Goal: Communication & Community: Answer question/provide support

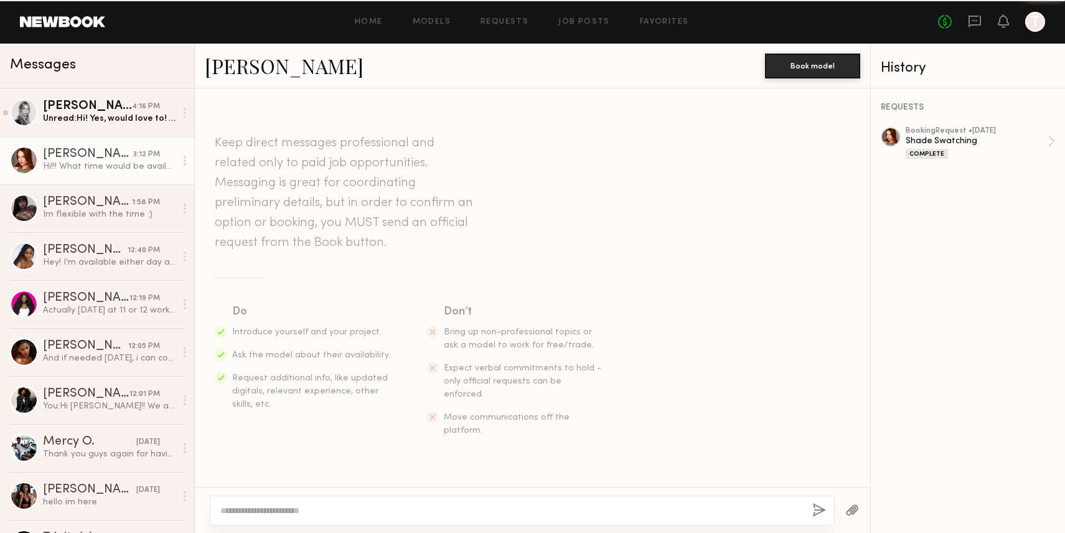
scroll to position [915, 0]
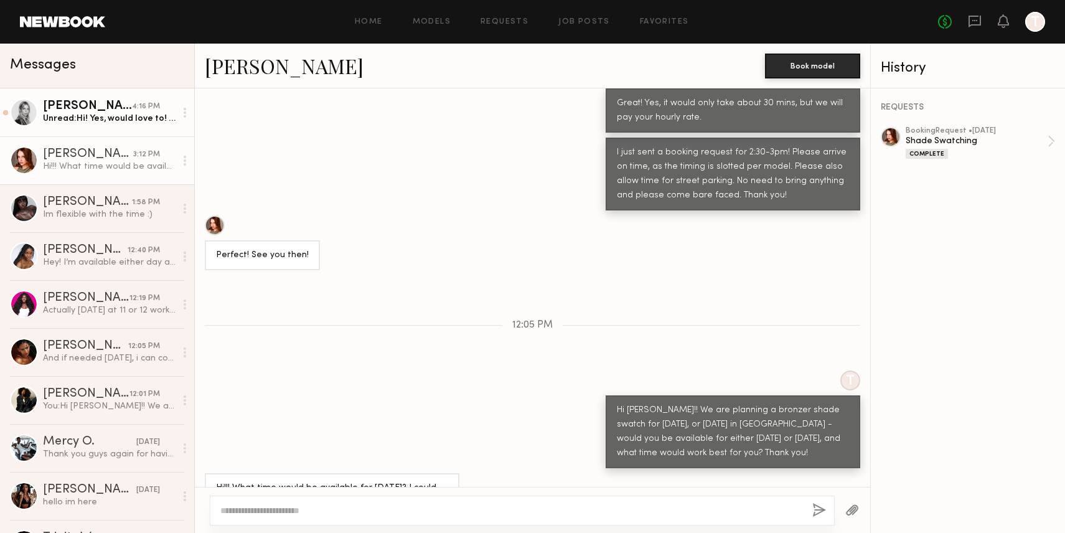
click at [110, 116] on div "Unread: Hi! Yes, would love to! I’m available [DATE] Best time would be around …" at bounding box center [109, 119] width 133 height 12
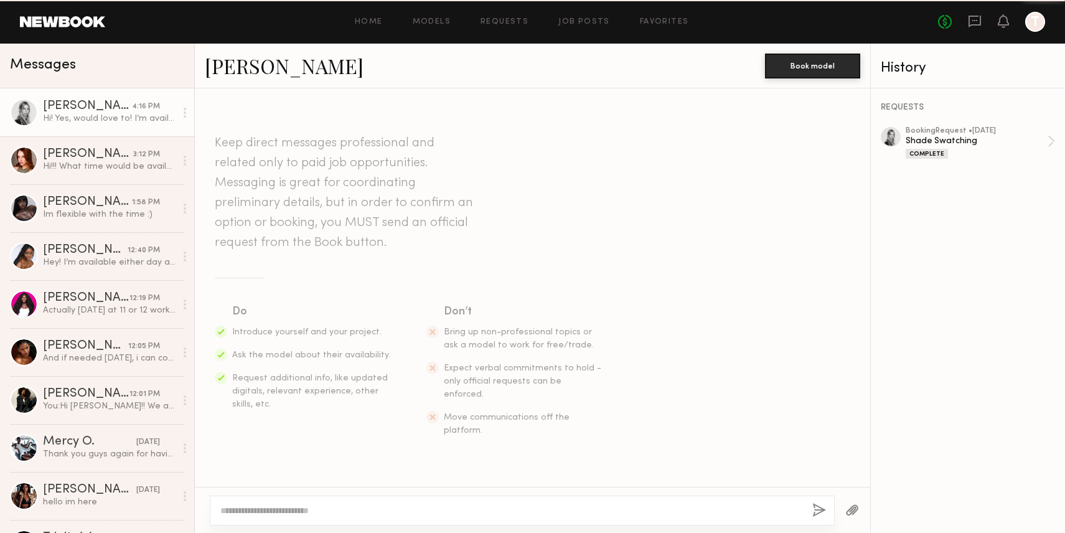
scroll to position [1000, 0]
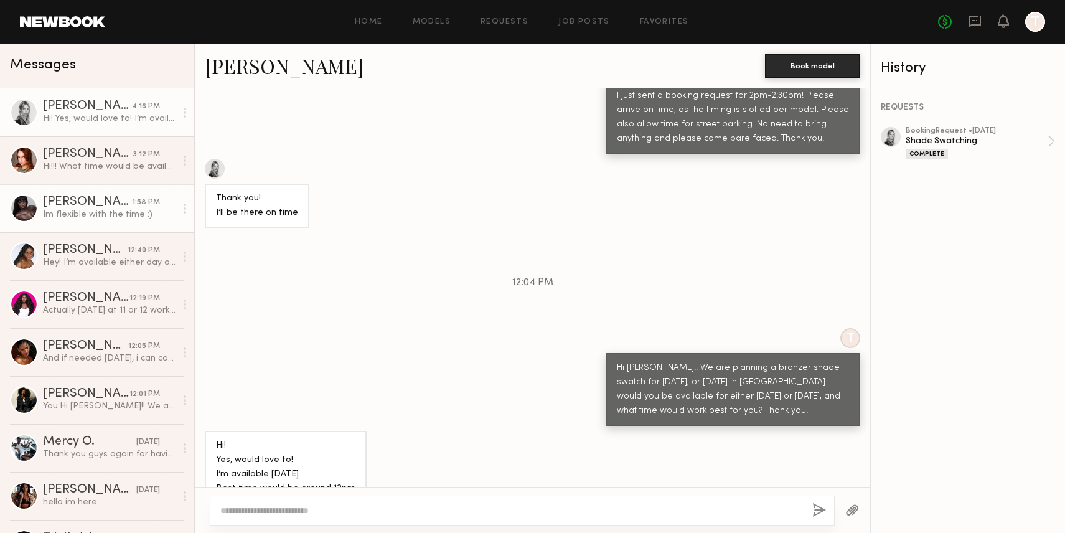
click at [110, 215] on div "Im flexible with the time :)" at bounding box center [109, 214] width 133 height 12
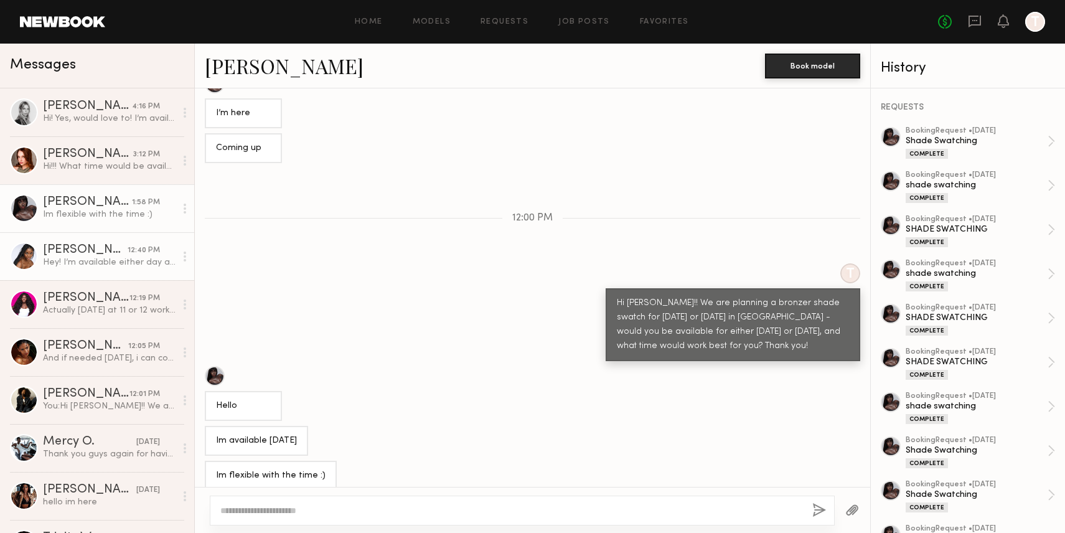
scroll to position [470, 0]
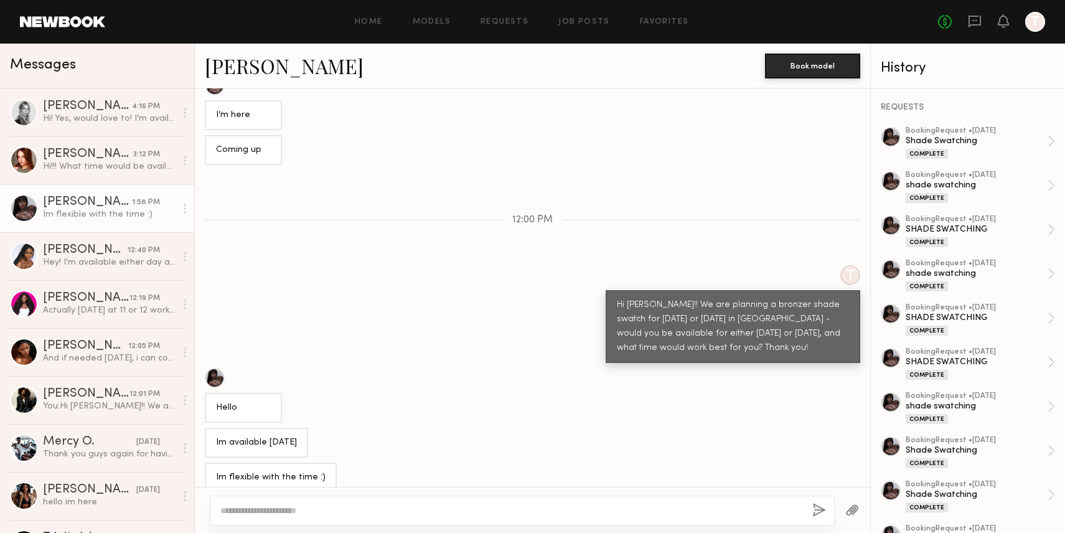
click at [299, 510] on textarea at bounding box center [511, 510] width 582 height 12
type textarea "*"
type textarea "**********"
click at [821, 503] on button "button" at bounding box center [819, 511] width 14 height 16
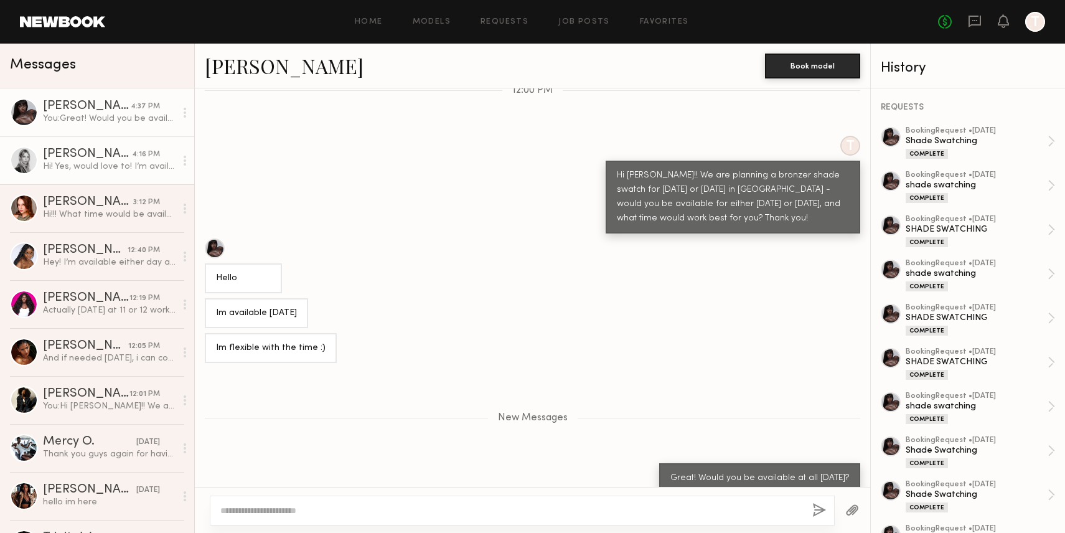
click at [83, 158] on div "[PERSON_NAME]" at bounding box center [87, 154] width 89 height 12
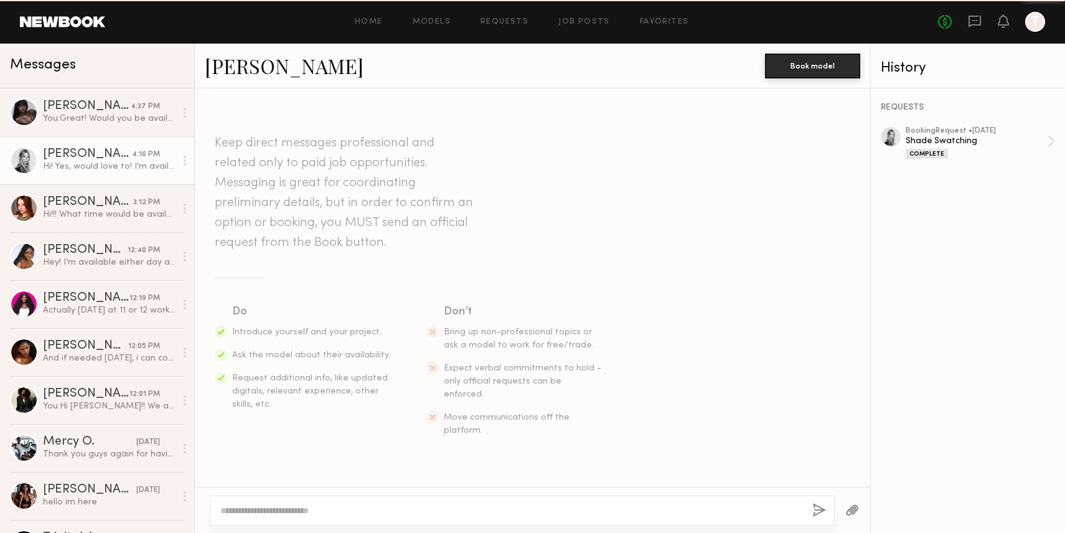
scroll to position [1000, 0]
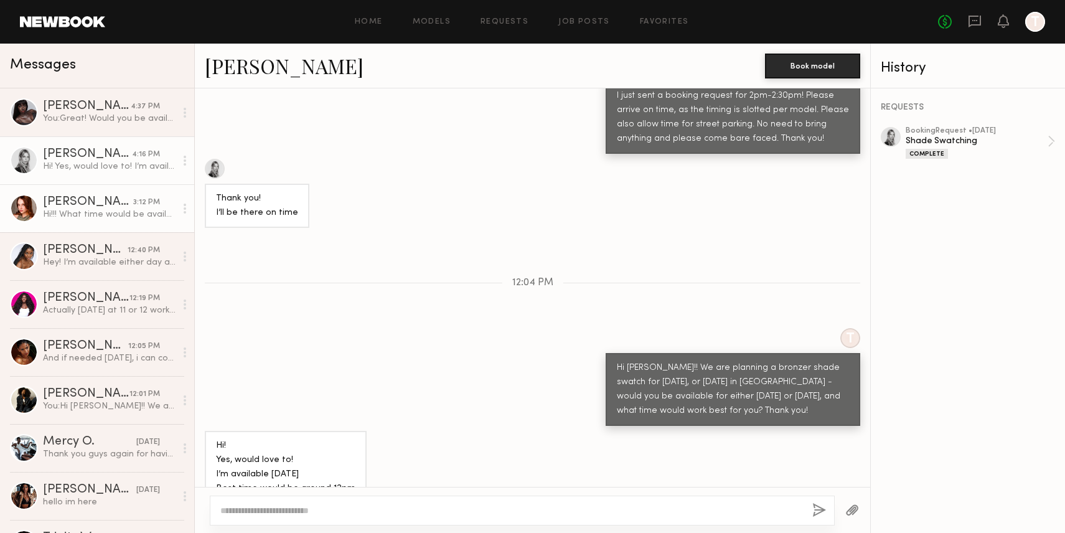
click at [86, 215] on div "Hi!!! What time would be available for [DATE]? I could do like noon [DATE]?" at bounding box center [109, 214] width 133 height 12
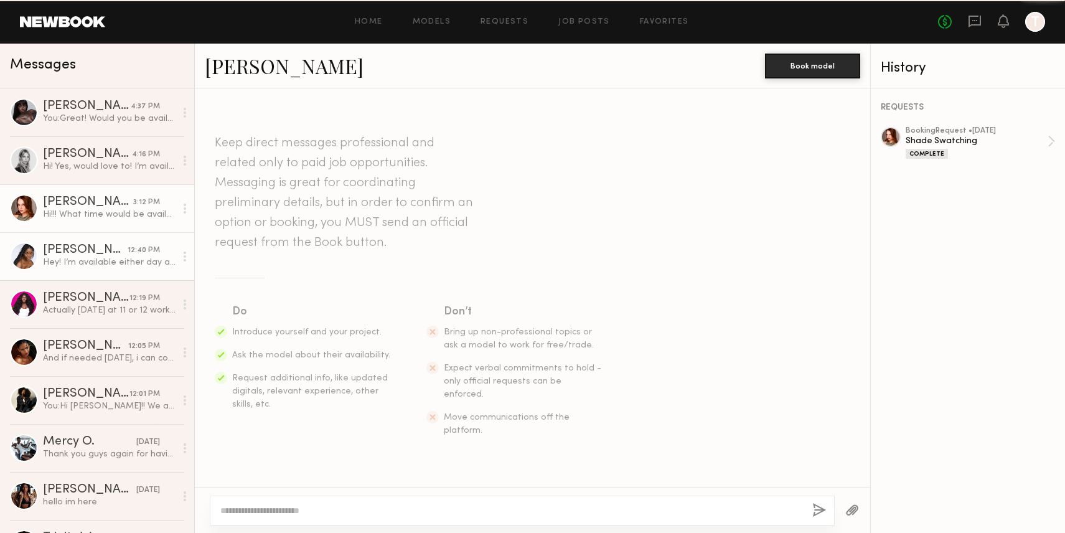
scroll to position [915, 0]
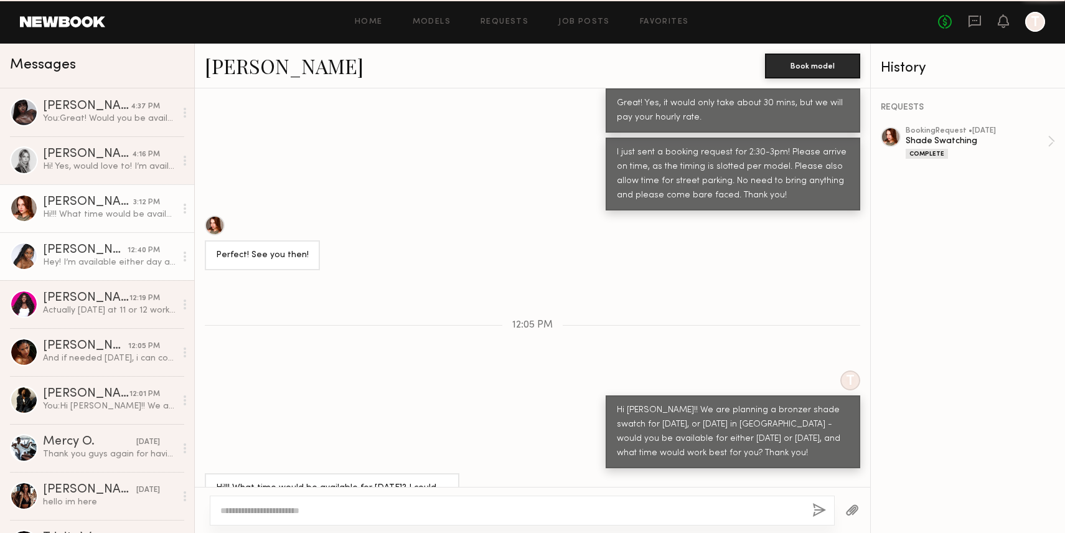
click at [88, 248] on div "[PERSON_NAME]" at bounding box center [85, 250] width 85 height 12
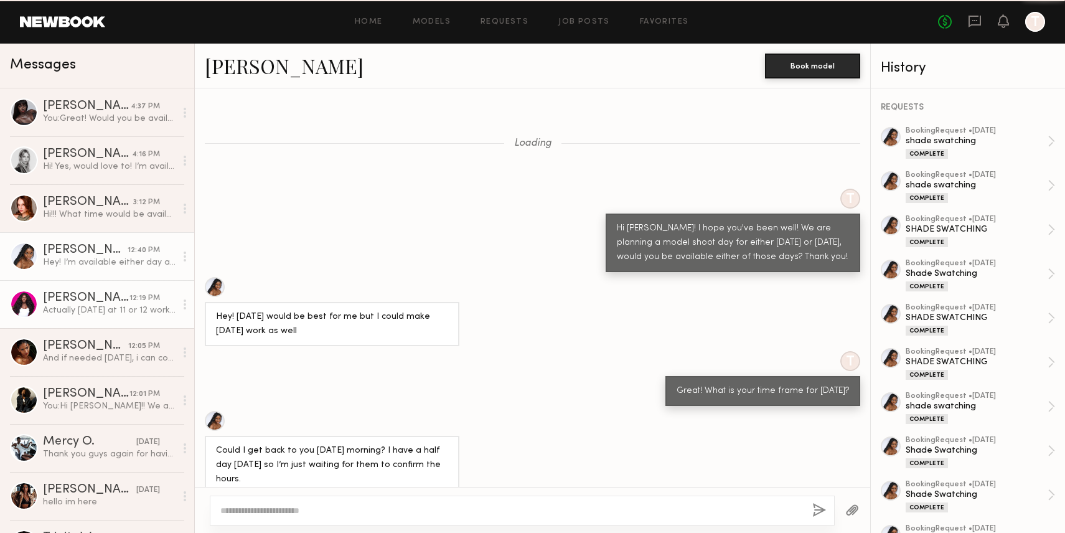
scroll to position [596, 0]
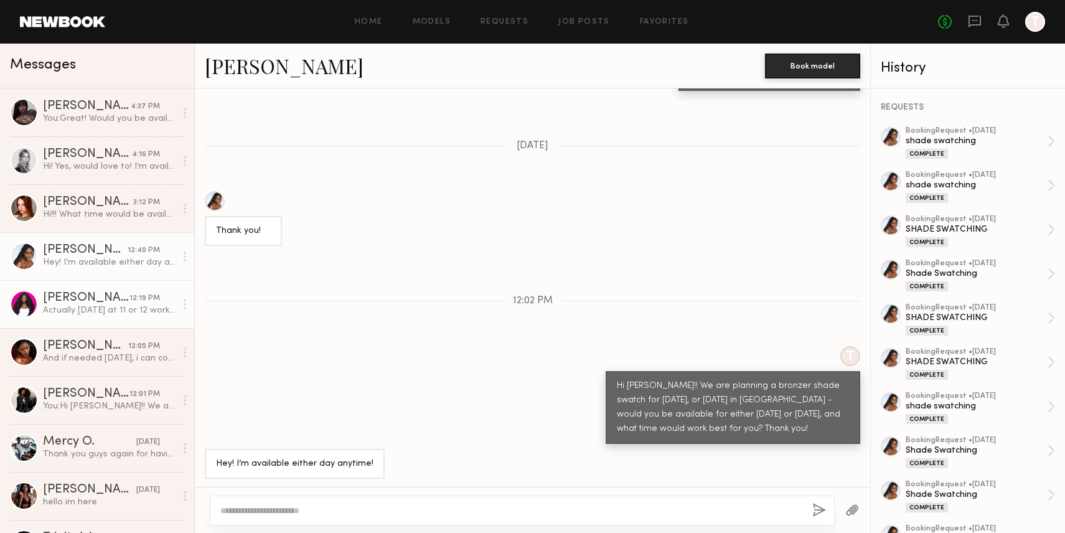
click at [102, 303] on div "[PERSON_NAME]" at bounding box center [86, 298] width 86 height 12
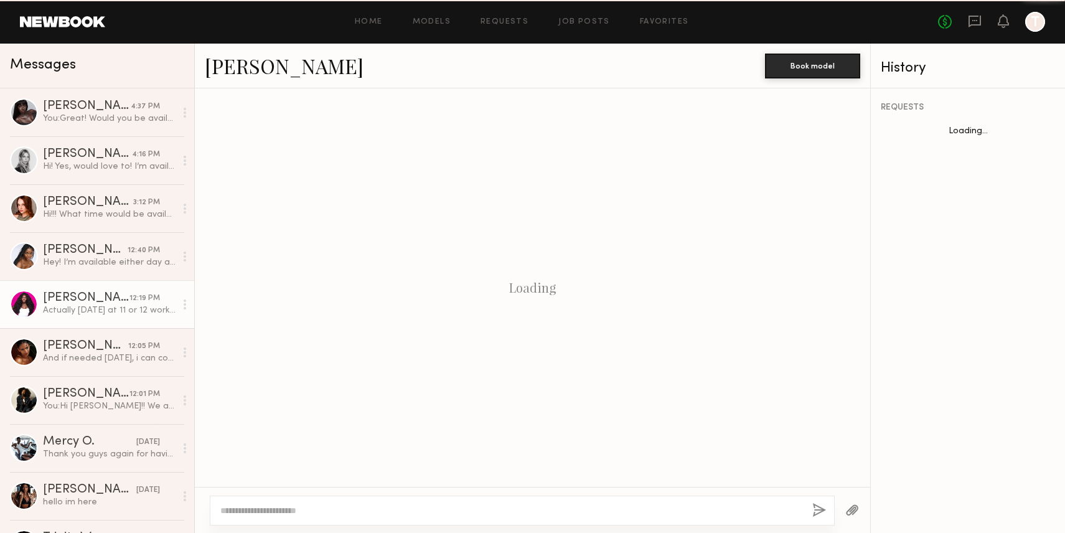
scroll to position [505, 0]
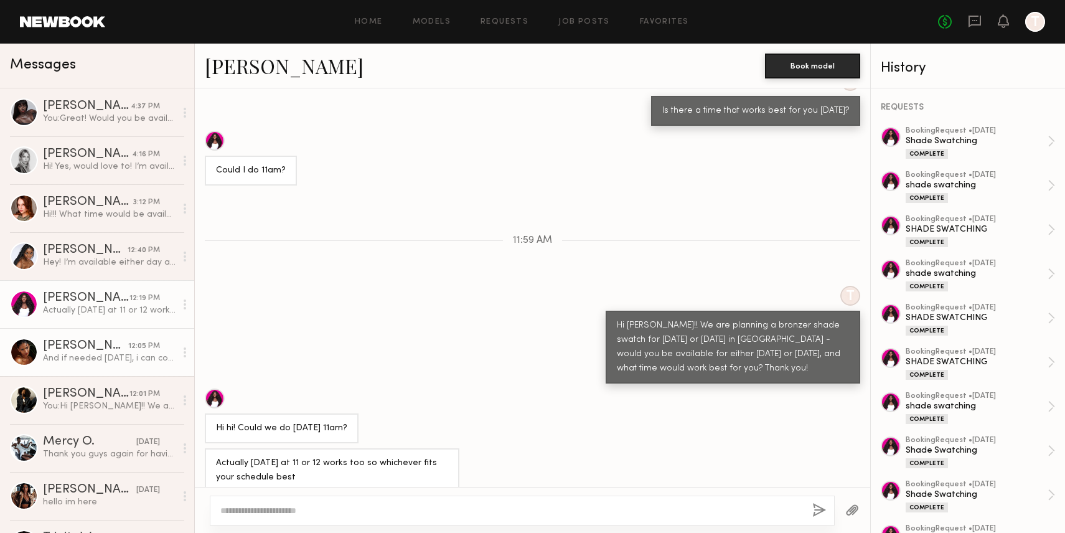
click at [85, 347] on div "[PERSON_NAME]" at bounding box center [85, 346] width 85 height 12
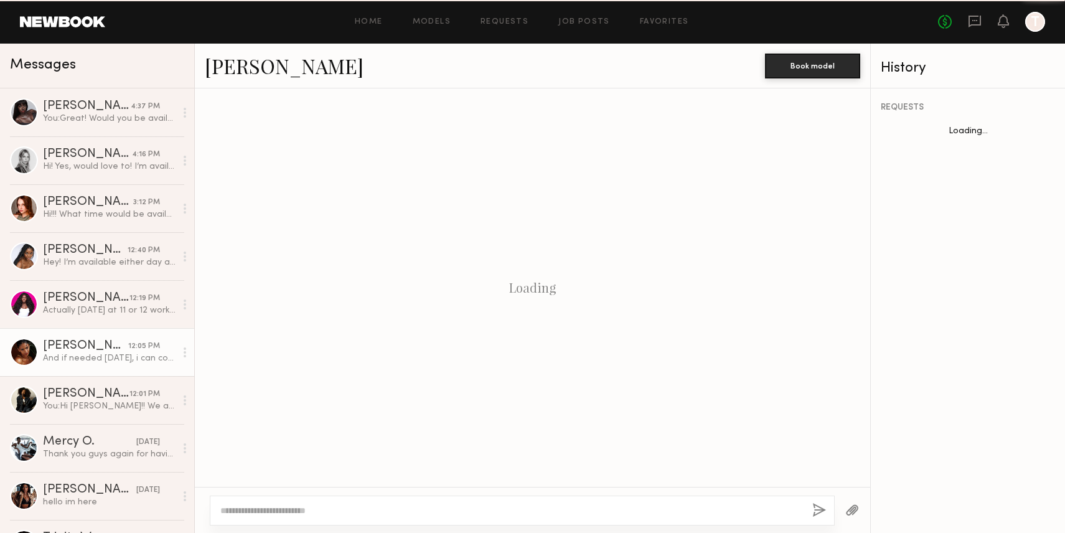
scroll to position [723, 0]
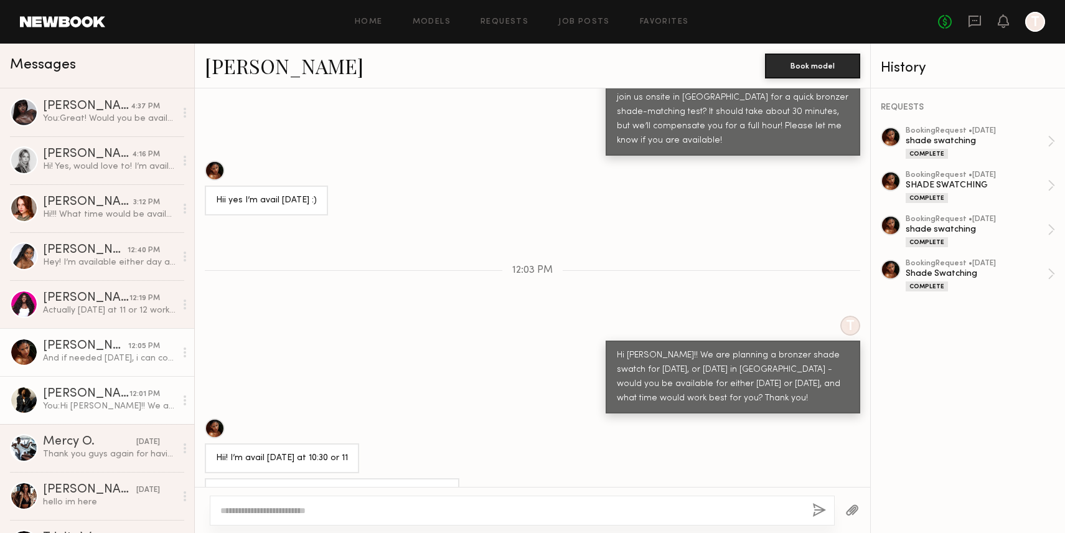
click at [77, 404] on div "You: Hi [PERSON_NAME]!! We are planning a bronzer shade swatch for [DATE], or […" at bounding box center [109, 406] width 133 height 12
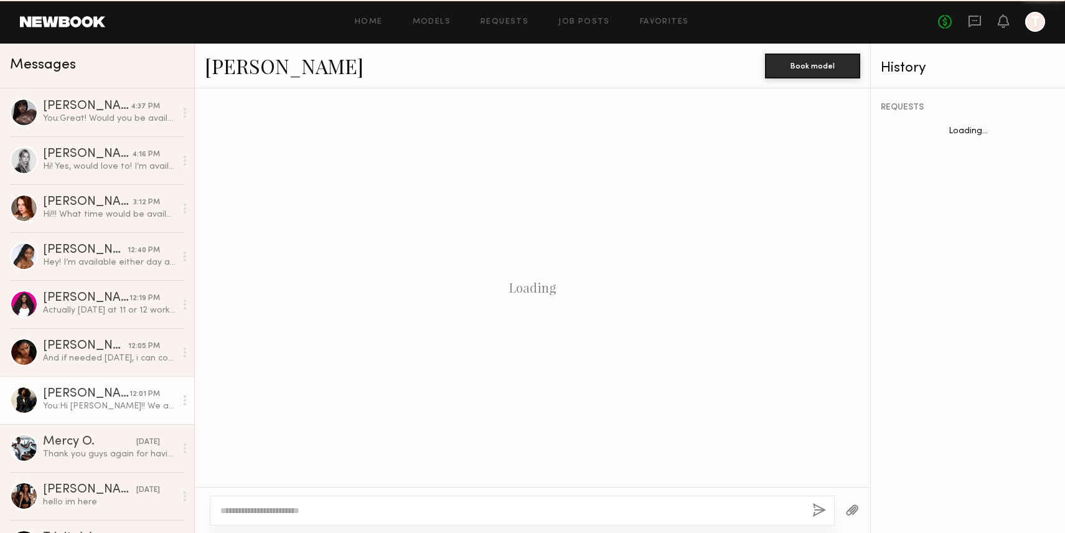
scroll to position [727, 0]
